Goal: Information Seeking & Learning: Learn about a topic

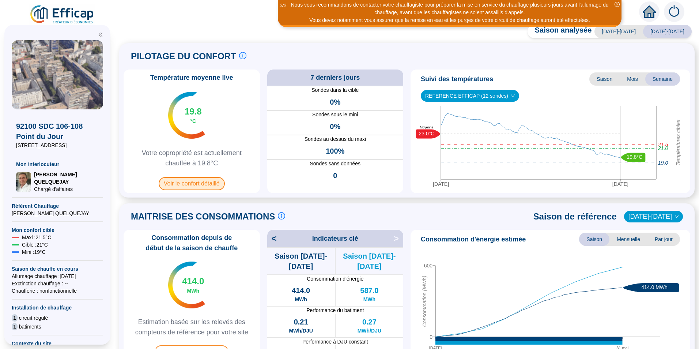
click at [194, 184] on span "Voir le confort détaillé" at bounding box center [192, 183] width 66 height 13
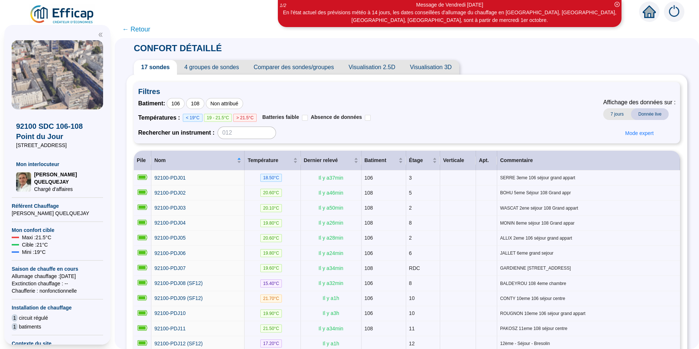
click at [138, 30] on span "← Retour" at bounding box center [136, 29] width 28 height 10
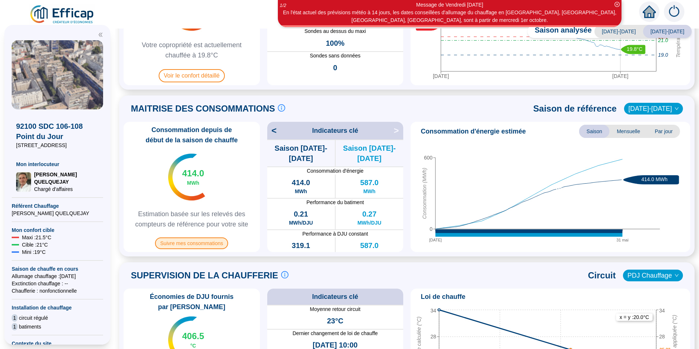
scroll to position [110, 0]
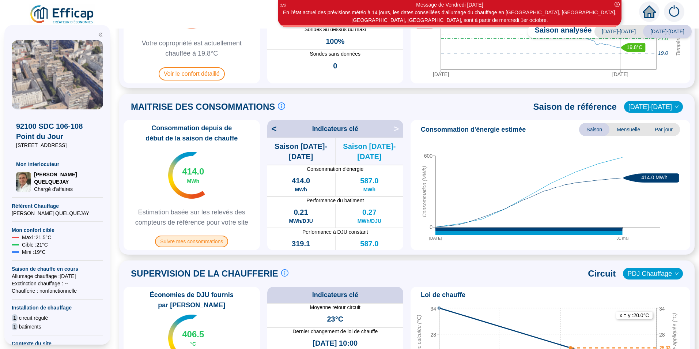
click at [187, 242] on span "Suivre mes consommations" at bounding box center [191, 241] width 73 height 12
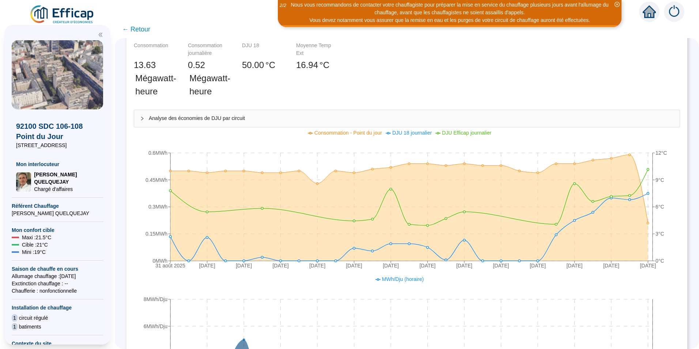
scroll to position [75, 0]
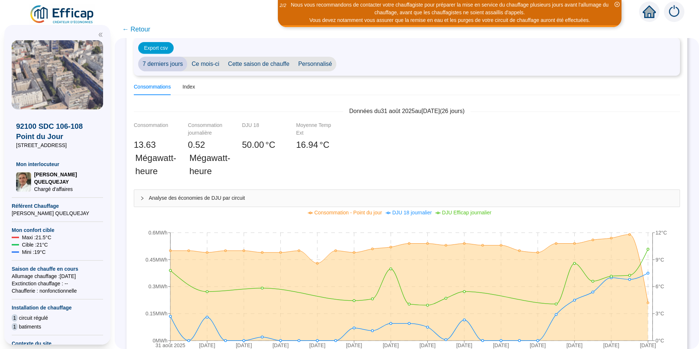
click at [140, 30] on span "← Retour" at bounding box center [136, 29] width 28 height 10
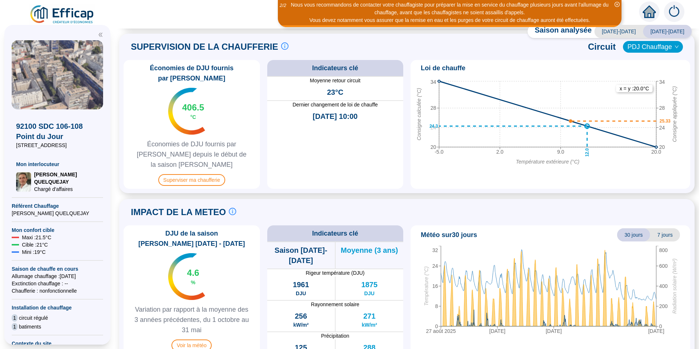
scroll to position [340, 0]
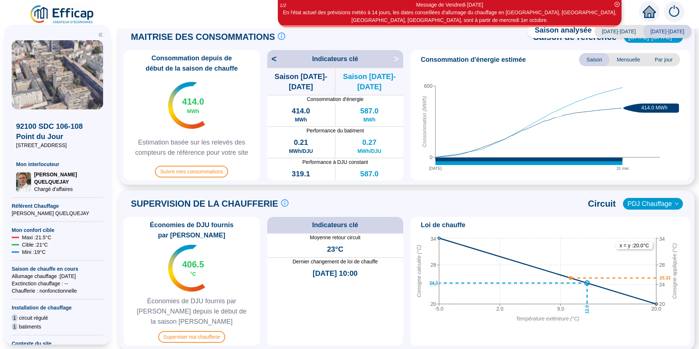
drag, startPoint x: 330, startPoint y: 266, endPoint x: 326, endPoint y: 258, distance: 9.2
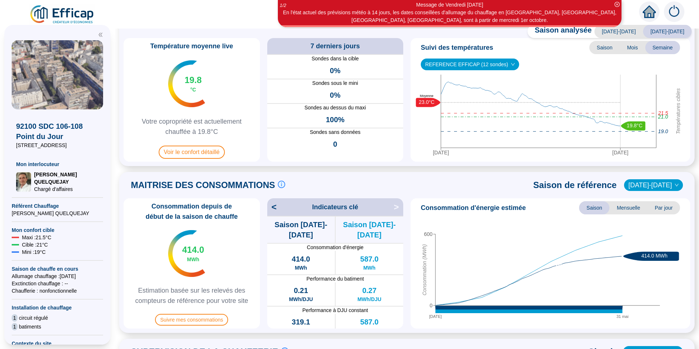
scroll to position [0, 0]
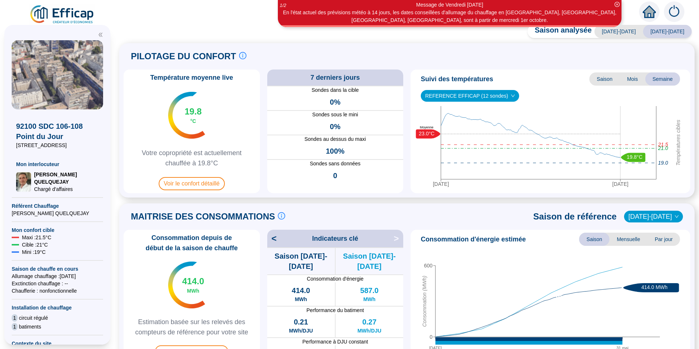
click at [645, 15] on icon "home" at bounding box center [648, 12] width 13 height 10
click at [675, 9] on img at bounding box center [673, 11] width 20 height 20
